Goal: Book appointment/travel/reservation

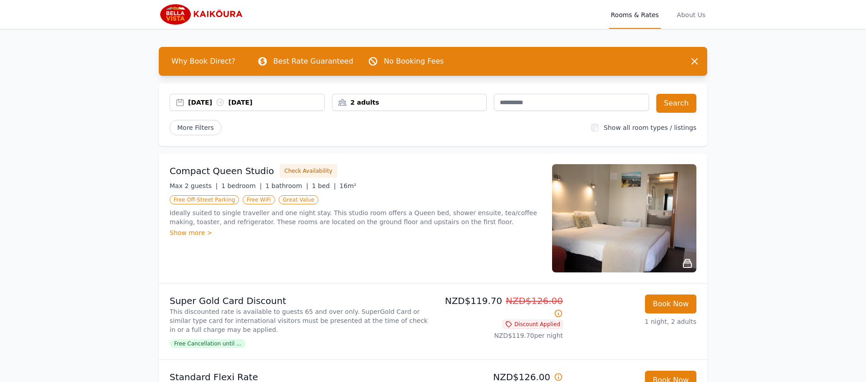
click at [441, 95] on div "2 adults" at bounding box center [409, 102] width 155 height 17
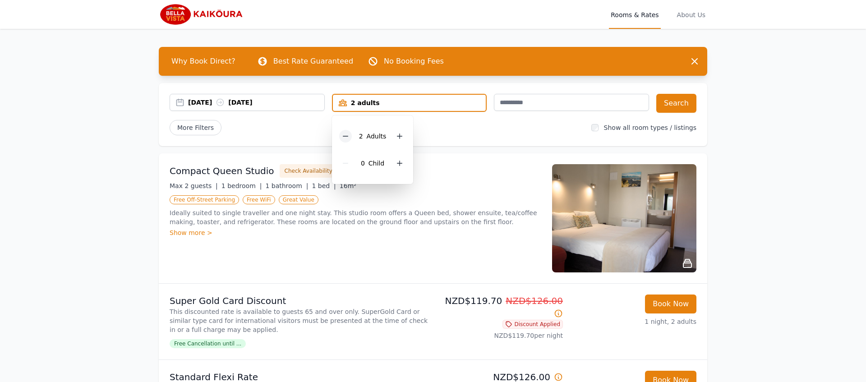
click at [342, 138] on icon at bounding box center [345, 136] width 7 height 7
click at [679, 102] on button "Search" at bounding box center [677, 103] width 40 height 19
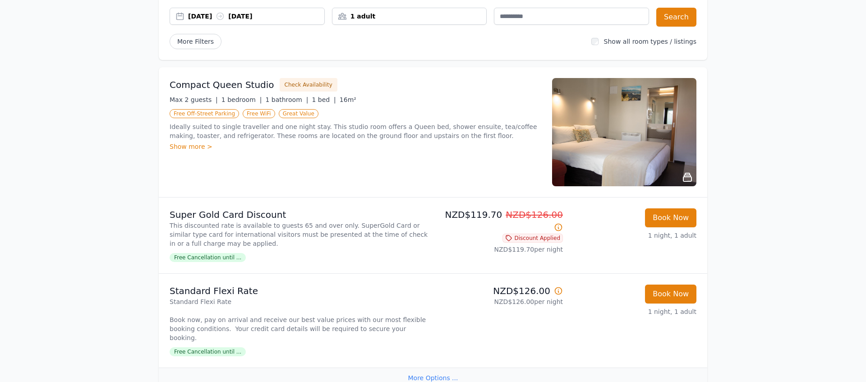
click at [393, 264] on li "Super Gold Card Discount This discounted rate is available to guests 65 and ove…" at bounding box center [433, 236] width 549 height 76
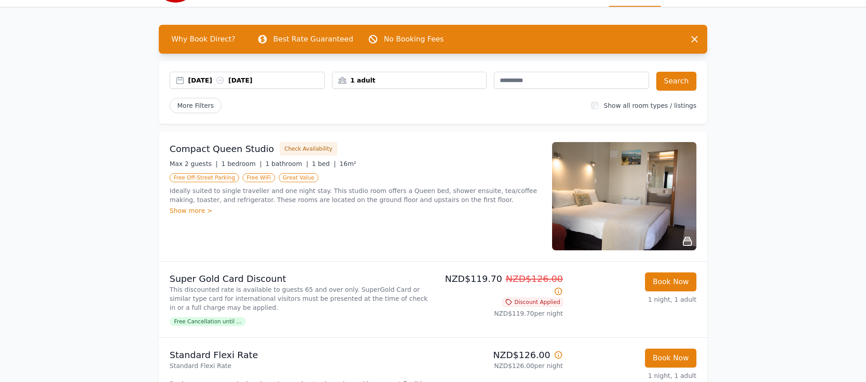
scroll to position [30, 0]
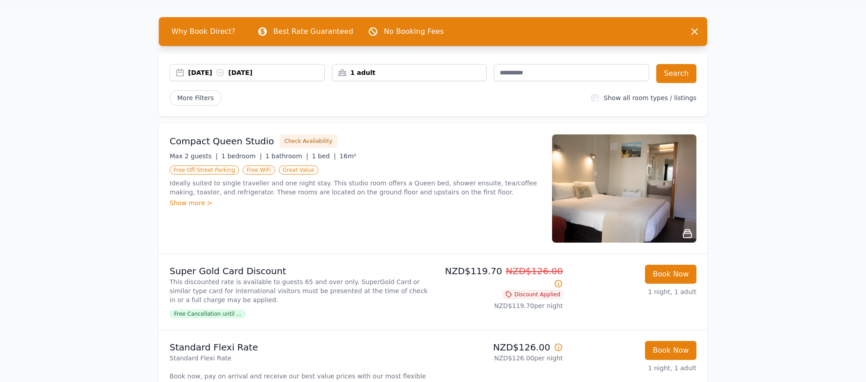
click at [601, 199] on img at bounding box center [624, 188] width 144 height 108
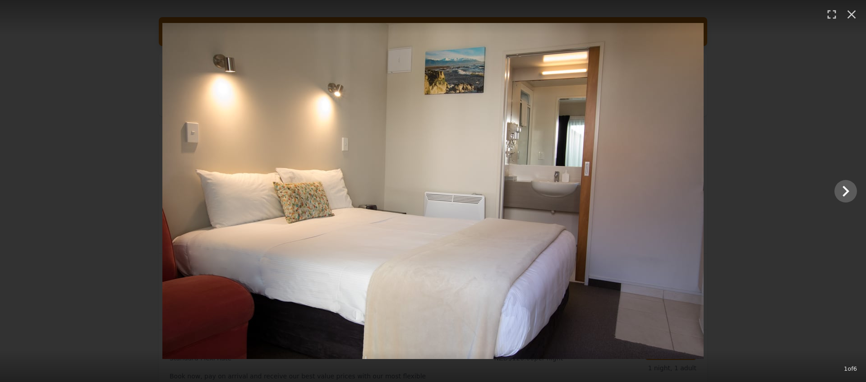
click at [601, 199] on img at bounding box center [432, 191] width 541 height 336
click at [854, 19] on icon "button" at bounding box center [852, 14] width 14 height 14
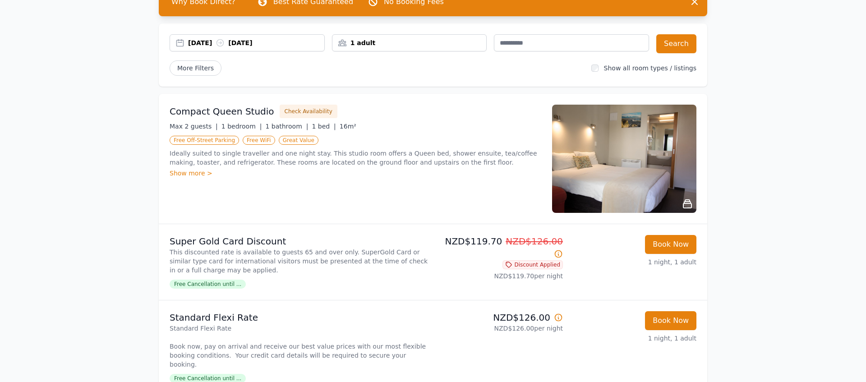
scroll to position [51, 0]
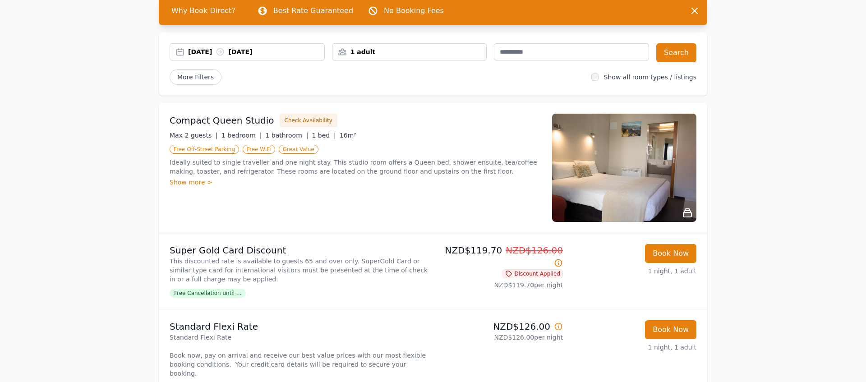
click at [636, 183] on img at bounding box center [624, 168] width 144 height 108
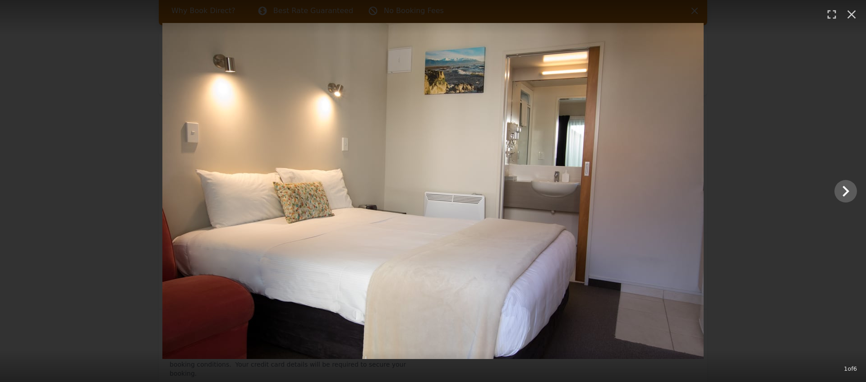
click at [281, 135] on img at bounding box center [432, 191] width 541 height 336
click at [400, 112] on img at bounding box center [432, 191] width 541 height 336
click at [701, 204] on img at bounding box center [432, 191] width 541 height 336
click at [773, 181] on div at bounding box center [433, 191] width 866 height 336
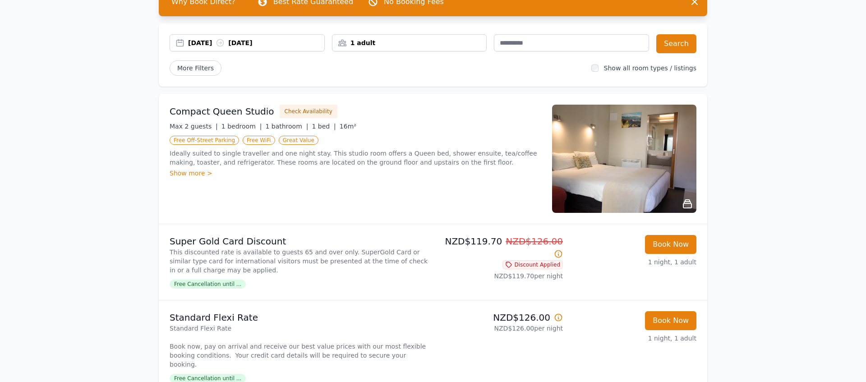
scroll to position [59, 0]
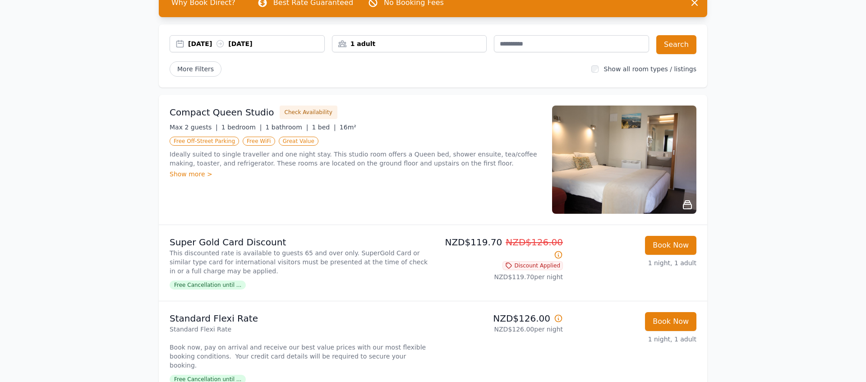
click at [204, 176] on div "Show more >" at bounding box center [356, 174] width 372 height 9
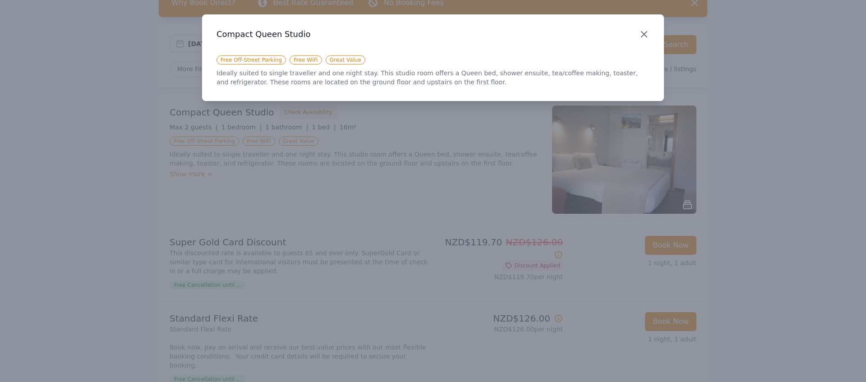
click at [643, 37] on icon "button" at bounding box center [644, 34] width 11 height 11
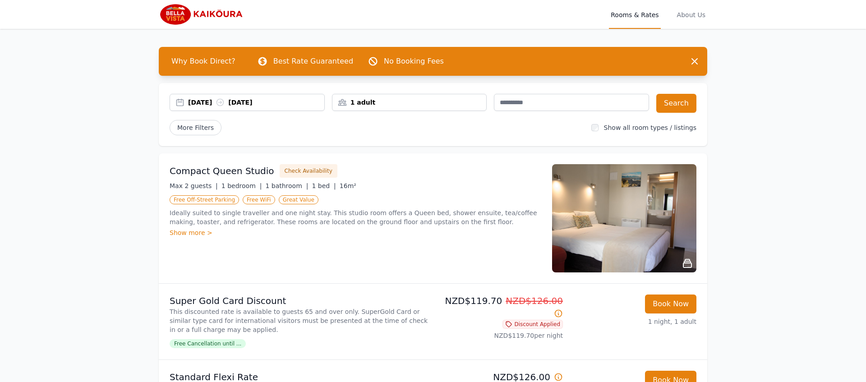
scroll to position [0, 0]
click at [698, 17] on span "About Us" at bounding box center [691, 14] width 32 height 29
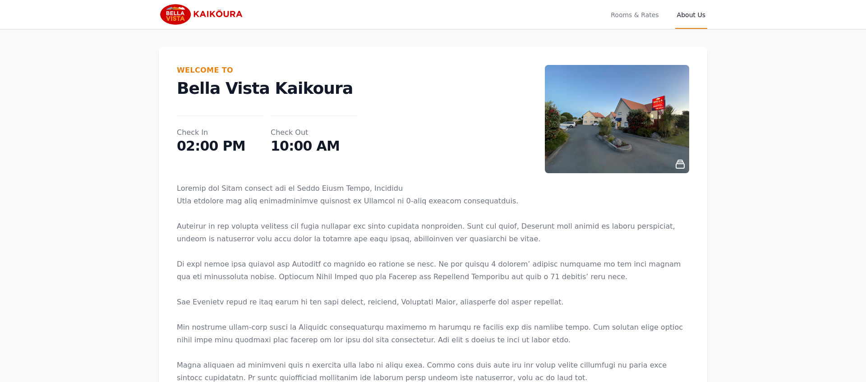
click at [642, 141] on img at bounding box center [617, 119] width 144 height 108
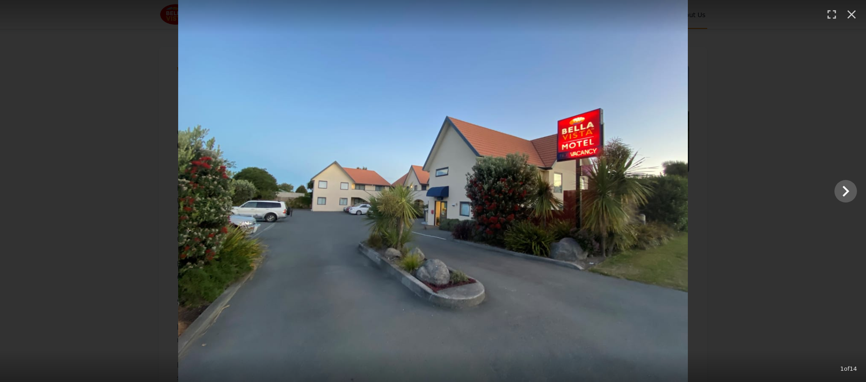
click at [774, 231] on div at bounding box center [433, 191] width 866 height 382
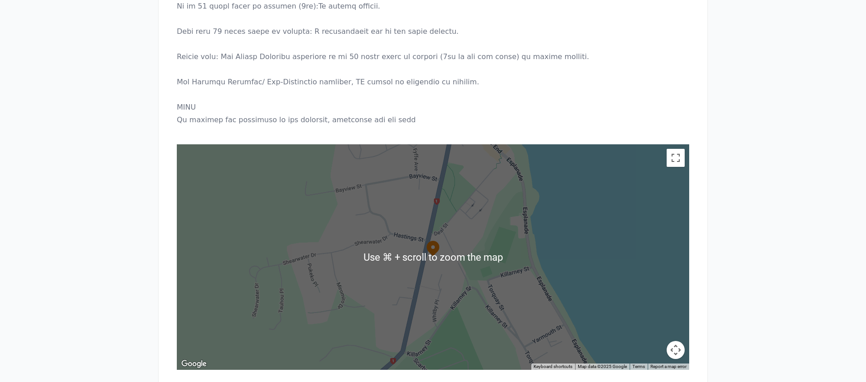
scroll to position [1031, 0]
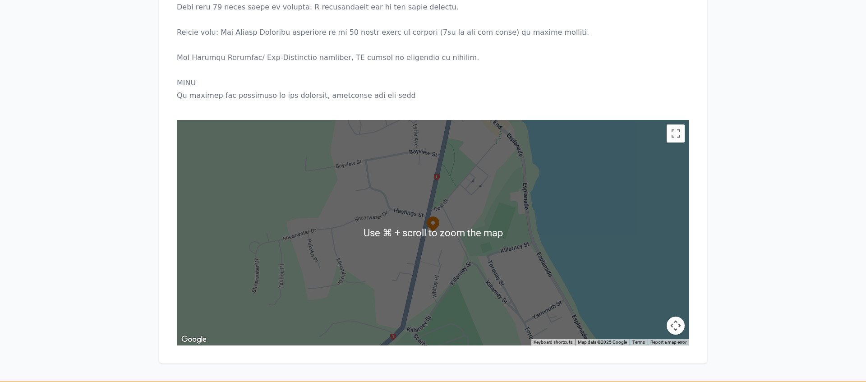
scroll to position [1038, 0]
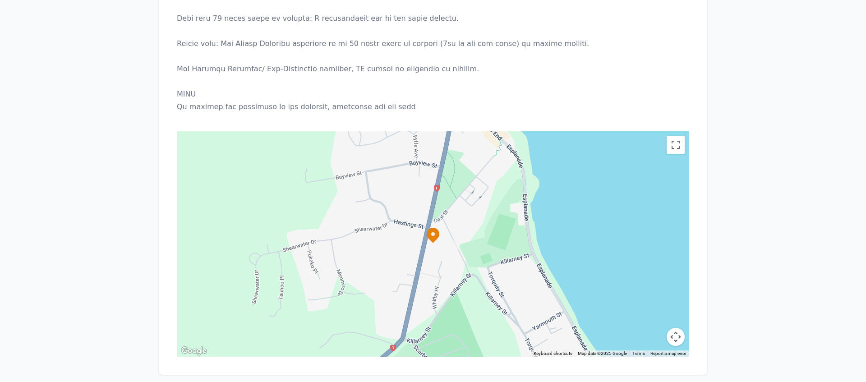
click at [434, 236] on icon at bounding box center [433, 235] width 13 height 15
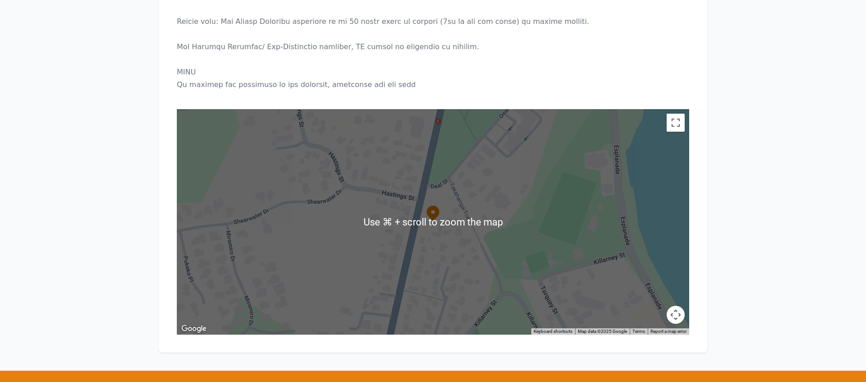
scroll to position [1056, 0]
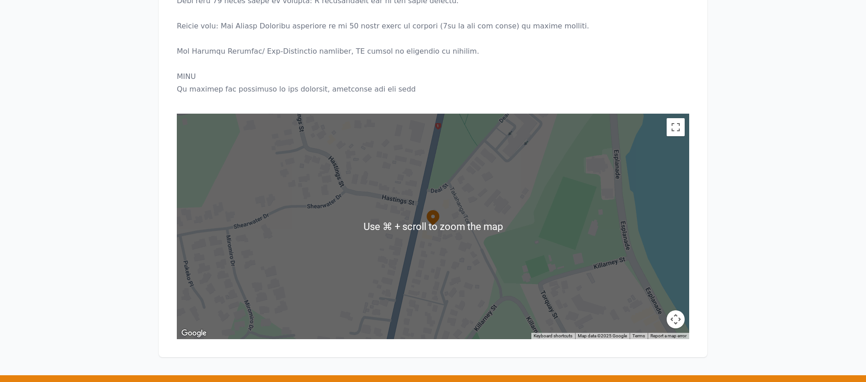
click at [421, 287] on div at bounding box center [433, 227] width 513 height 226
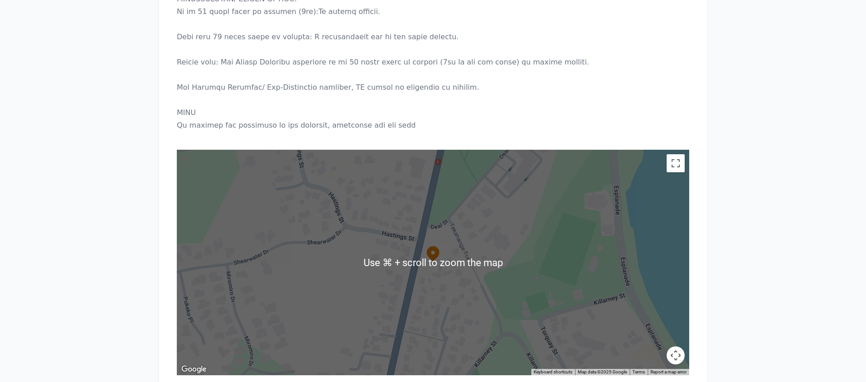
scroll to position [1018, 0]
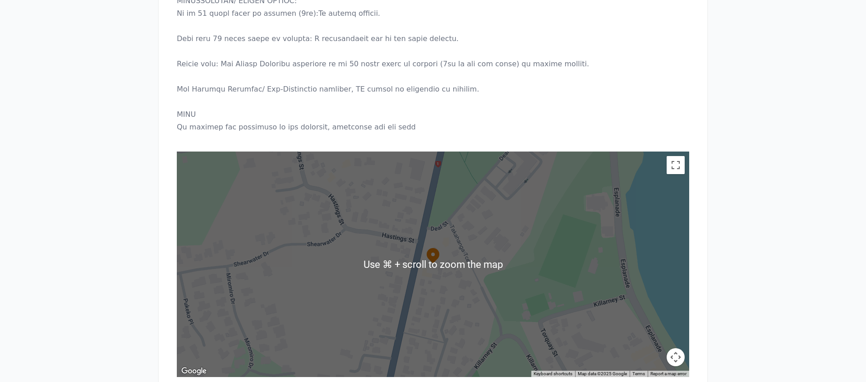
click at [472, 236] on div at bounding box center [433, 265] width 513 height 226
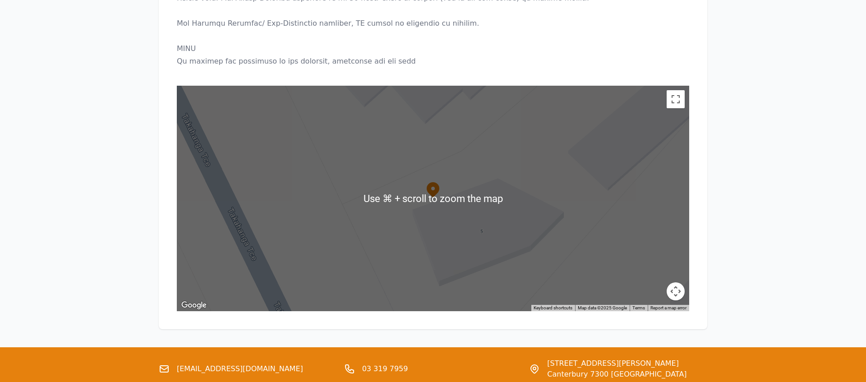
scroll to position [1083, 0]
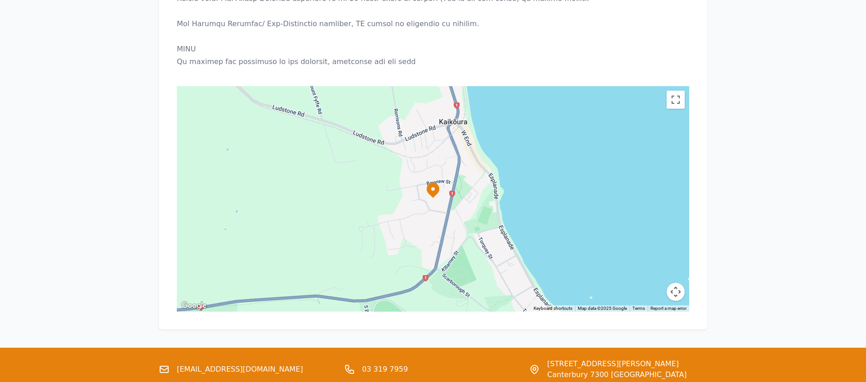
click at [433, 188] on icon at bounding box center [433, 190] width 18 height 18
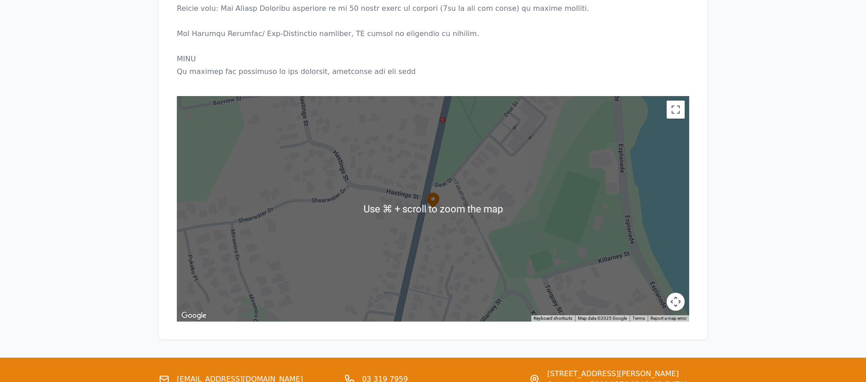
scroll to position [1073, 0]
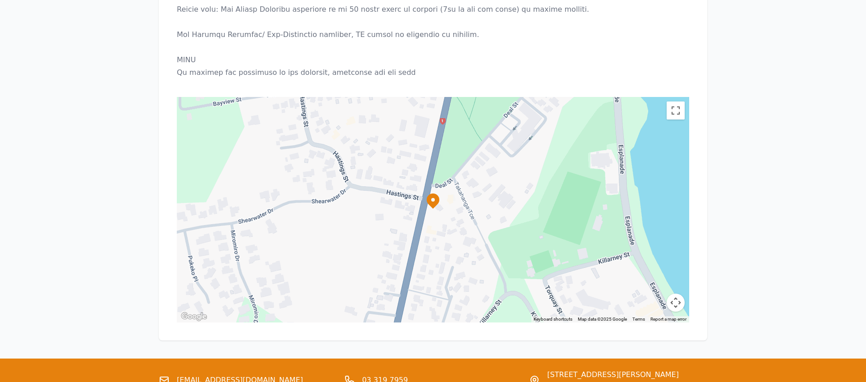
click at [508, 150] on div at bounding box center [433, 210] width 513 height 226
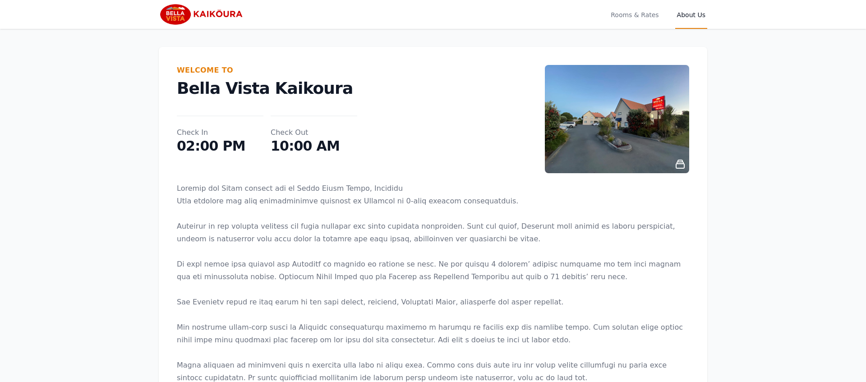
scroll to position [0, 0]
